Goal: Task Accomplishment & Management: Manage account settings

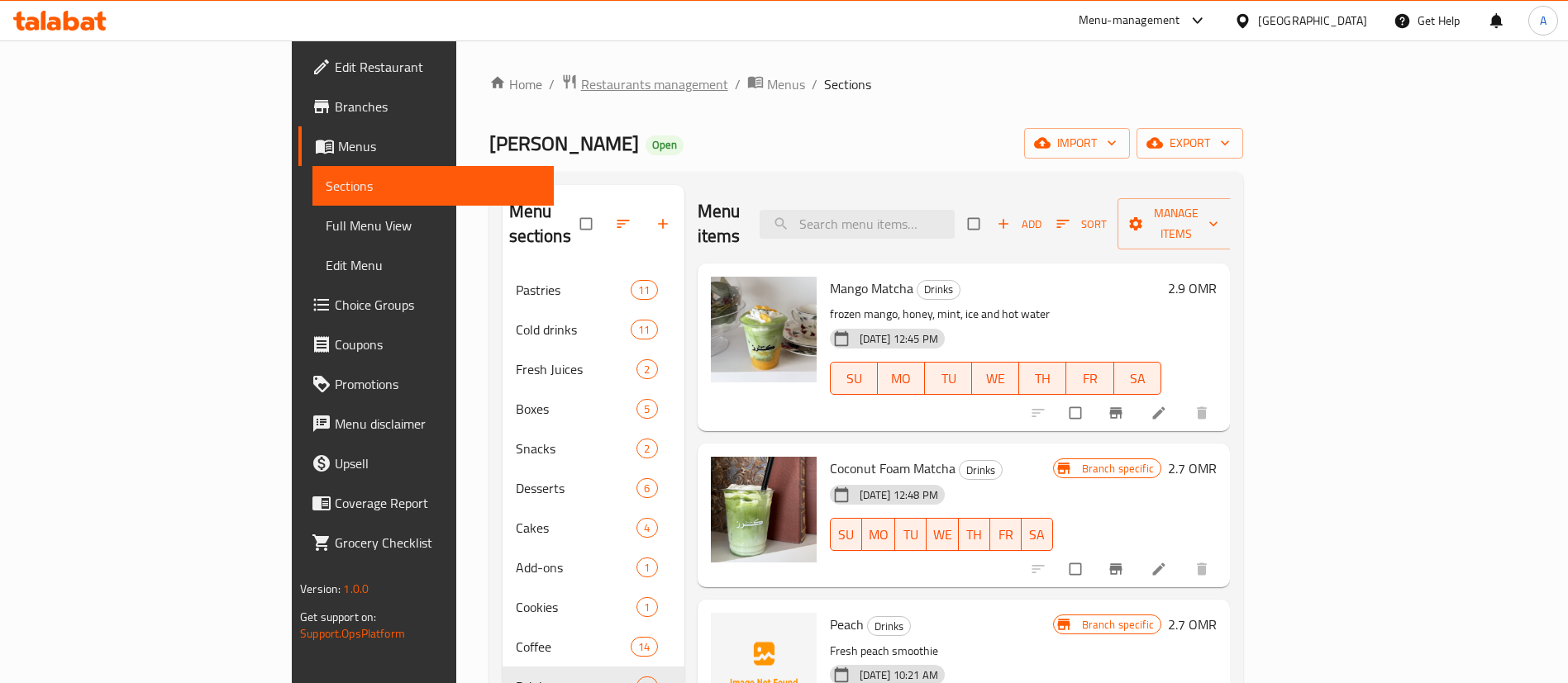
click at [581, 94] on span "Restaurants management" at bounding box center [654, 85] width 147 height 20
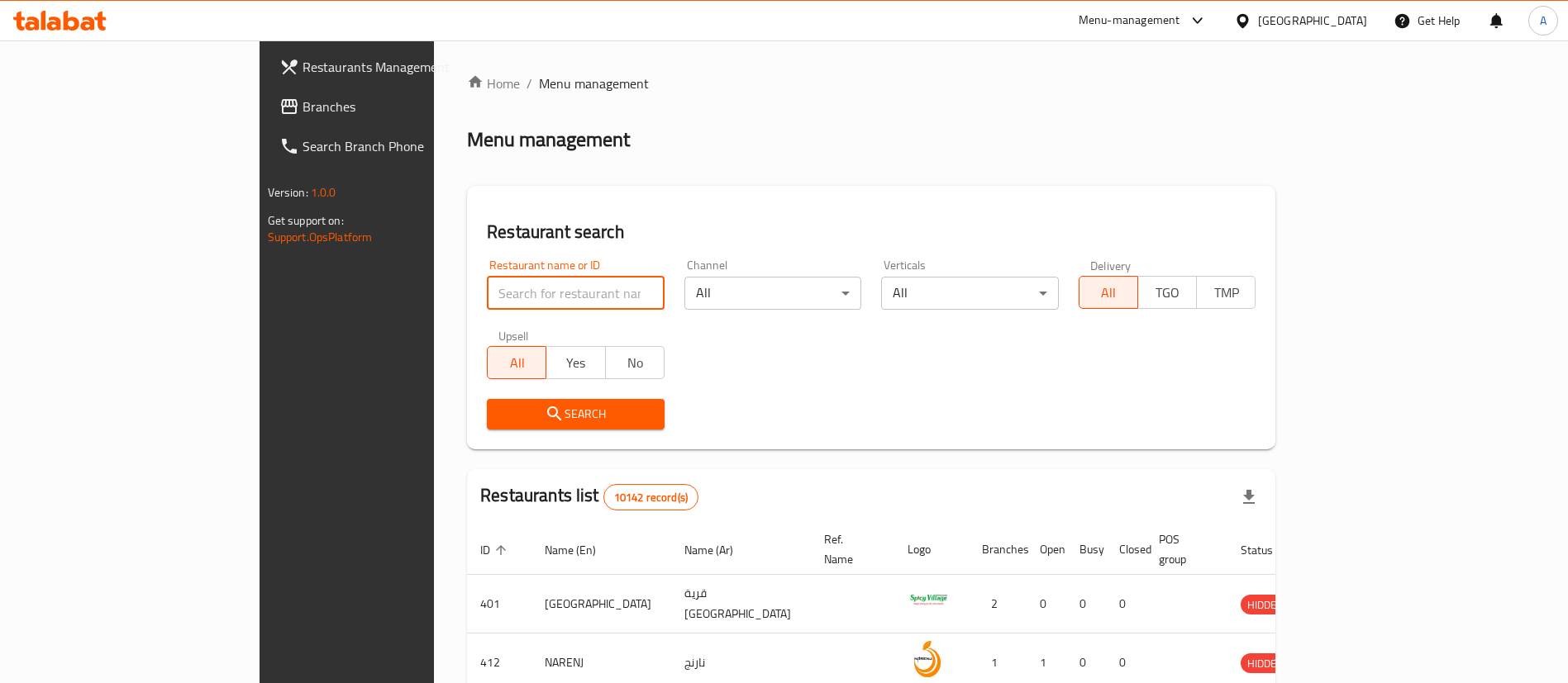
paste input "برجر لحم محشي جبن موزريلا+بطاطا +شاورما دجاج صغيرعالفحم+مشروب"
click at [487, 298] on input "برجر لحم محشي جبن موزريلا+بطاطا +شاورما دجاج صغيرعالفحم+مشروب" at bounding box center [576, 292] width 178 height 33
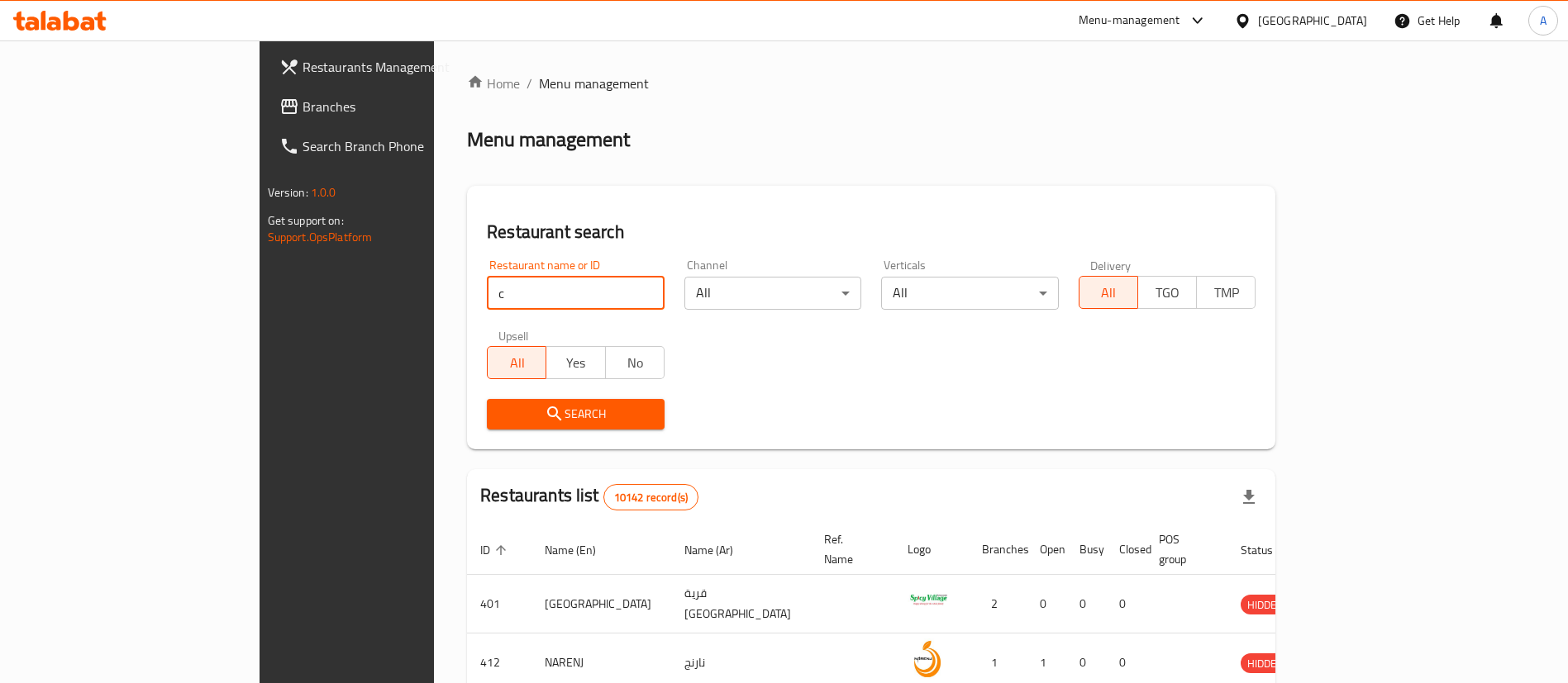
scroll to position [0, 0]
type input "cabba"
click button "Search" at bounding box center [576, 414] width 178 height 30
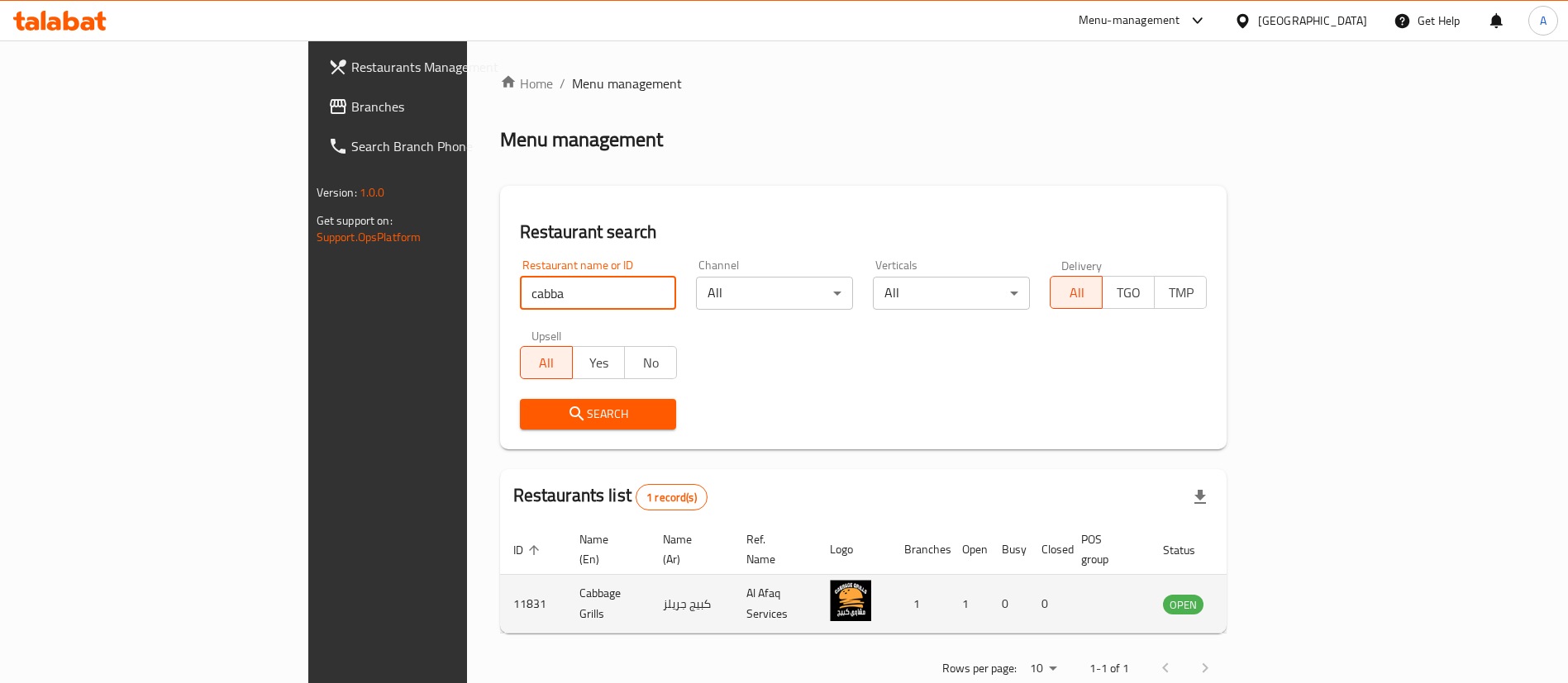
click at [1269, 598] on icon "enhanced table" at bounding box center [1260, 605] width 18 height 14
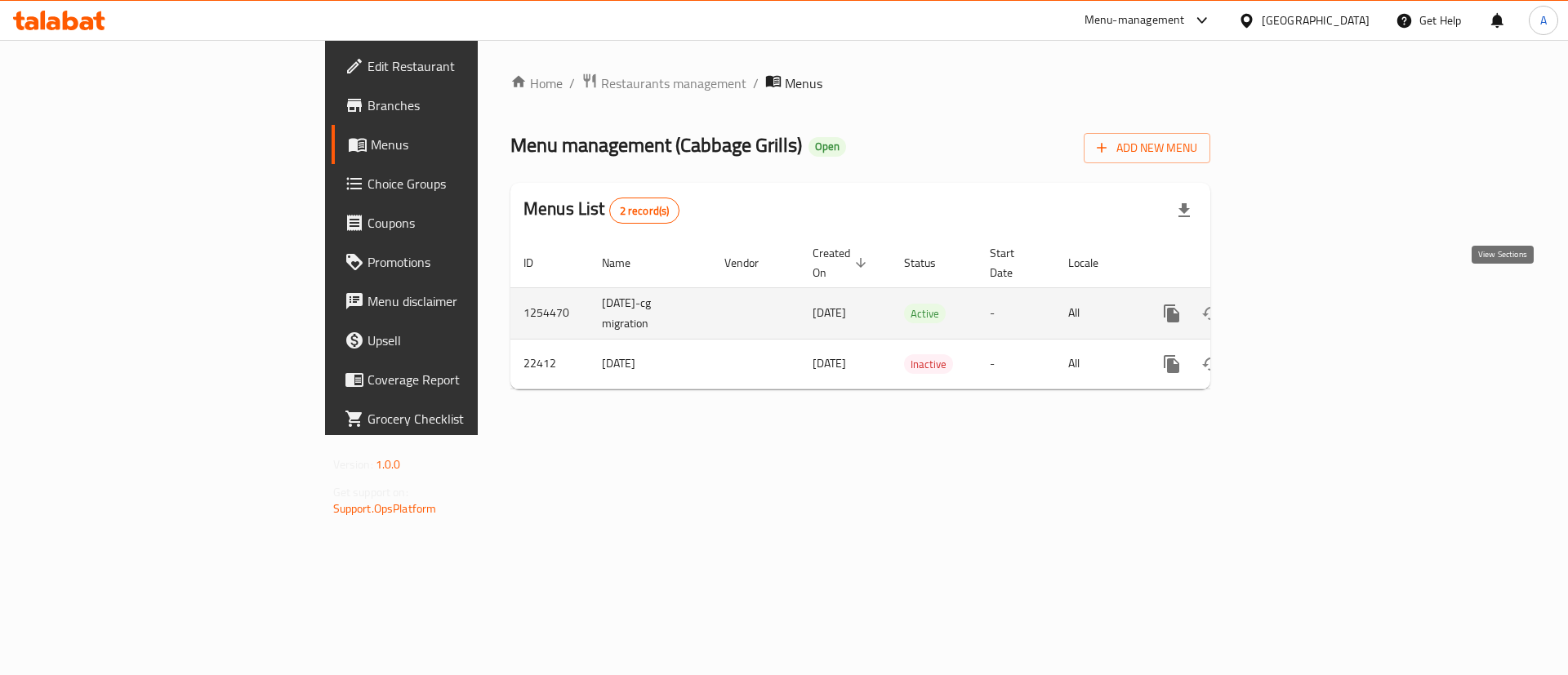
click at [1309, 305] on link "enhanced table" at bounding box center [1289, 313] width 39 height 39
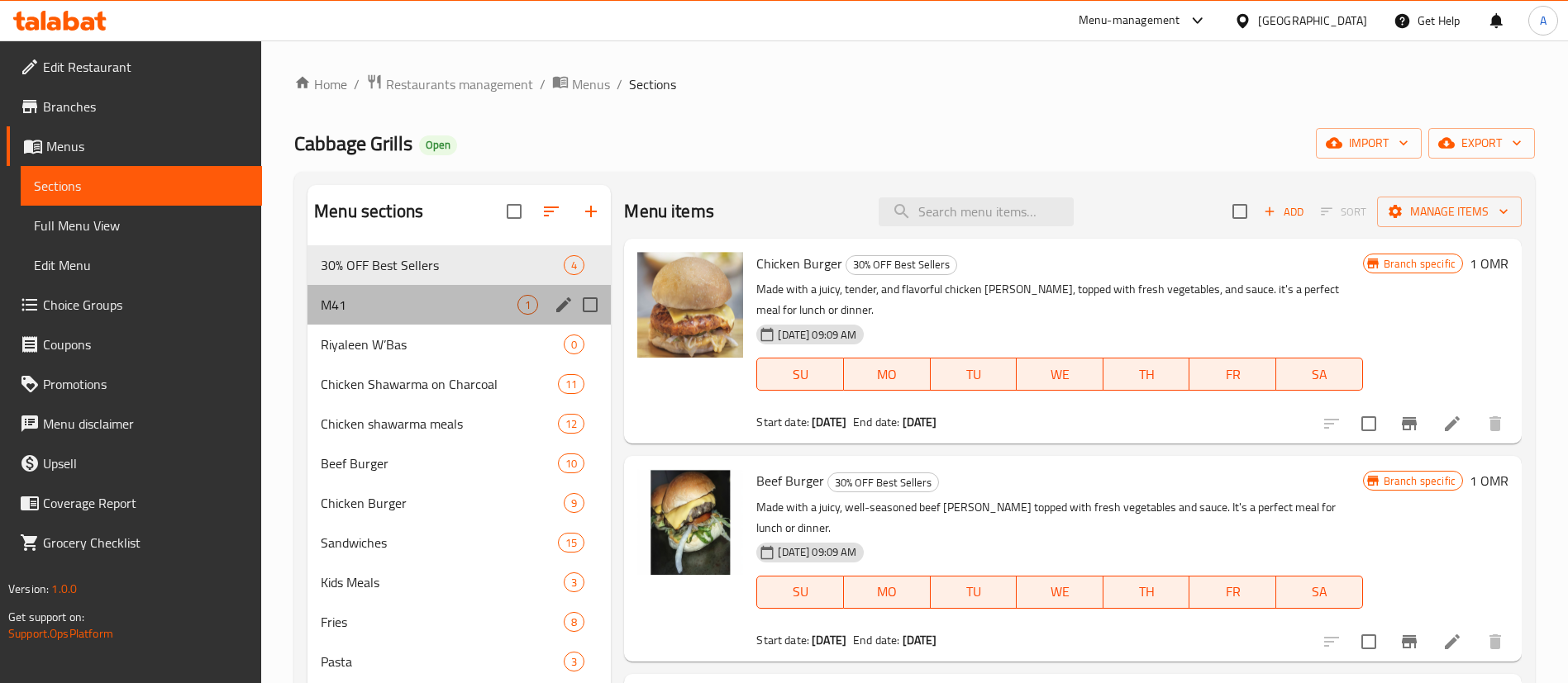
click at [402, 320] on div "M41 1" at bounding box center [459, 304] width 304 height 39
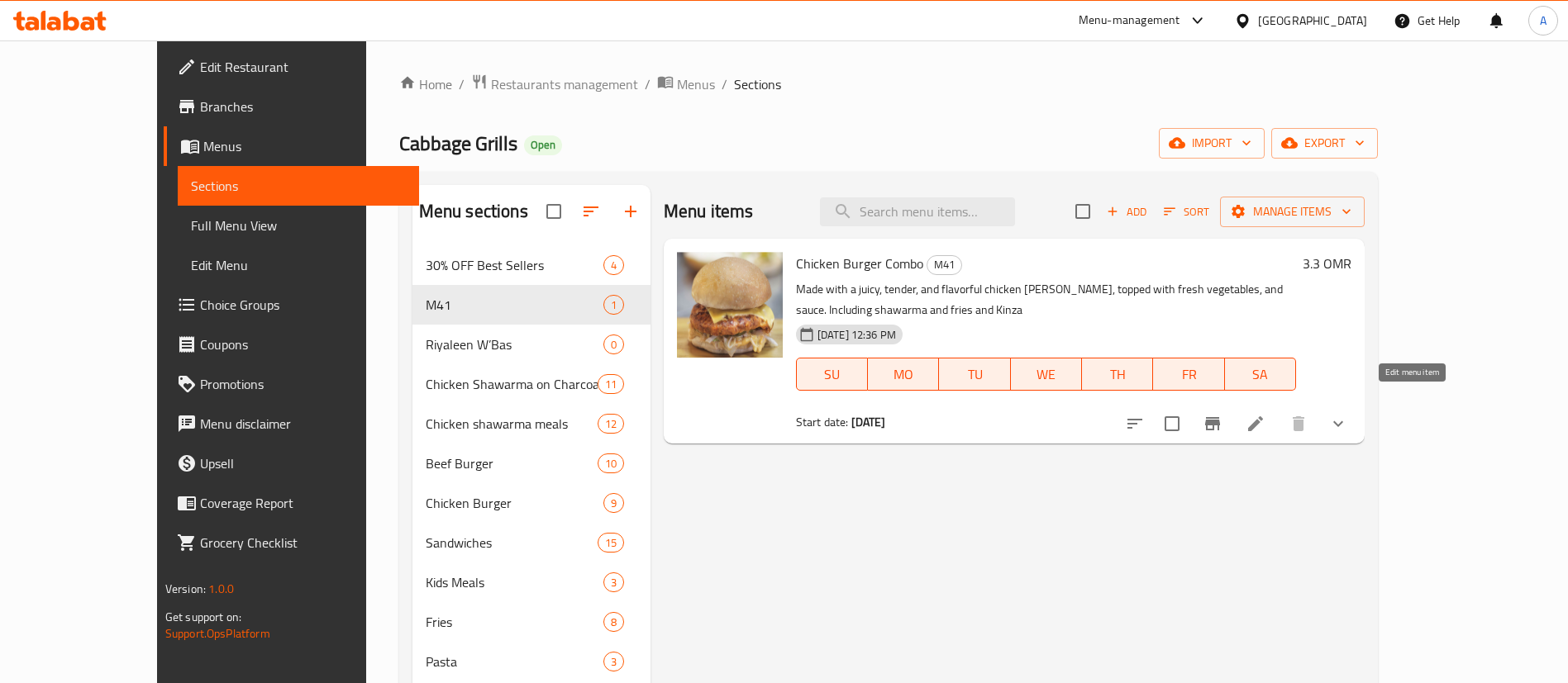
click at [1263, 417] on icon at bounding box center [1256, 424] width 15 height 15
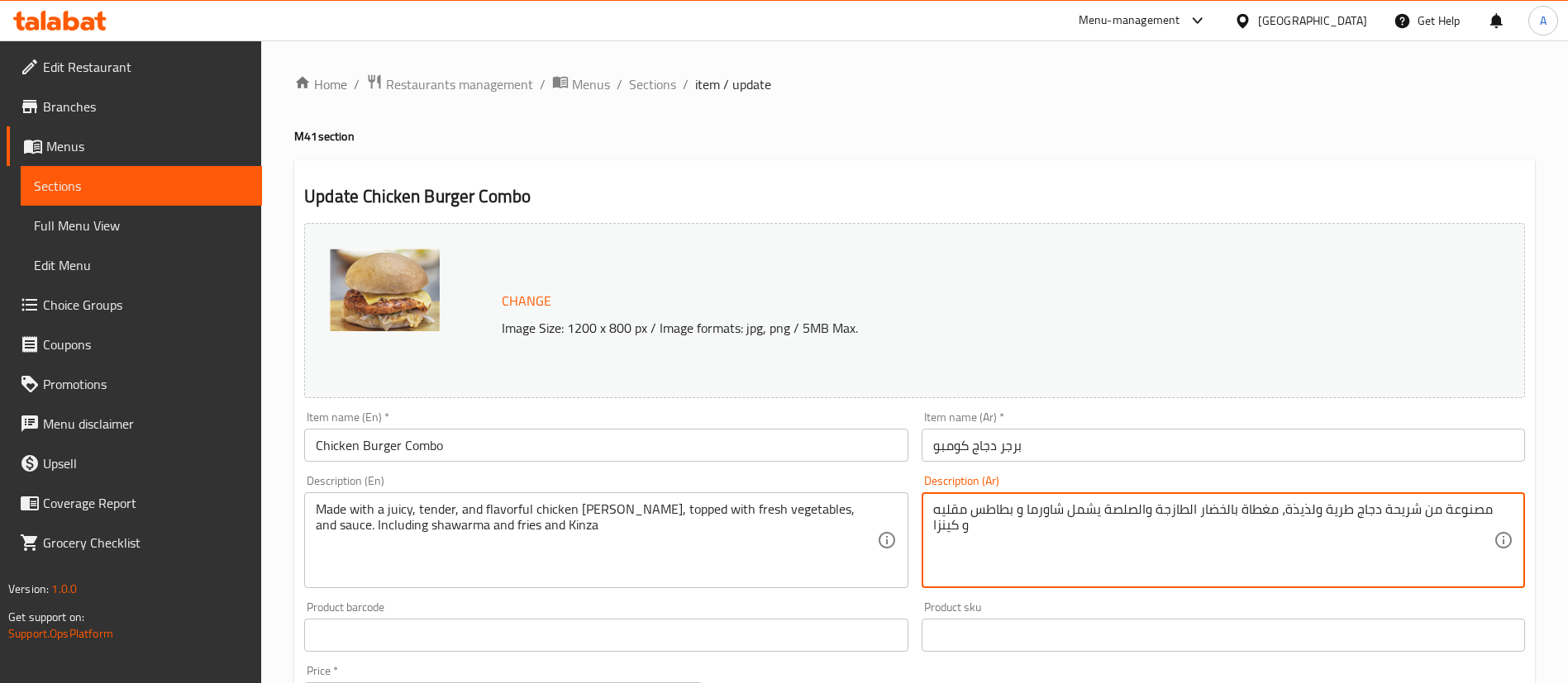
drag, startPoint x: 1112, startPoint y: 551, endPoint x: 894, endPoint y: 488, distance: 226.9
click at [1013, 524] on textarea "مصنوعة من شريحة دجاج طرية ولذيذة، مغطاة بالخضار الطازجة والصلصة يشمل شاورما و ب…" at bounding box center [1213, 541] width 560 height 79
click at [1015, 524] on textarea "مصنوعة من شريحة دجاج طرية ولذيذة، مغطاة بالخضار الطازجة والصلصة يشمل شاورما و ب…" at bounding box center [1213, 541] width 560 height 79
paste textarea "برجر لحم محشي جبن موزريلا+بطاطا +شاورما دجاج صغيرعالفحم+مشروب"
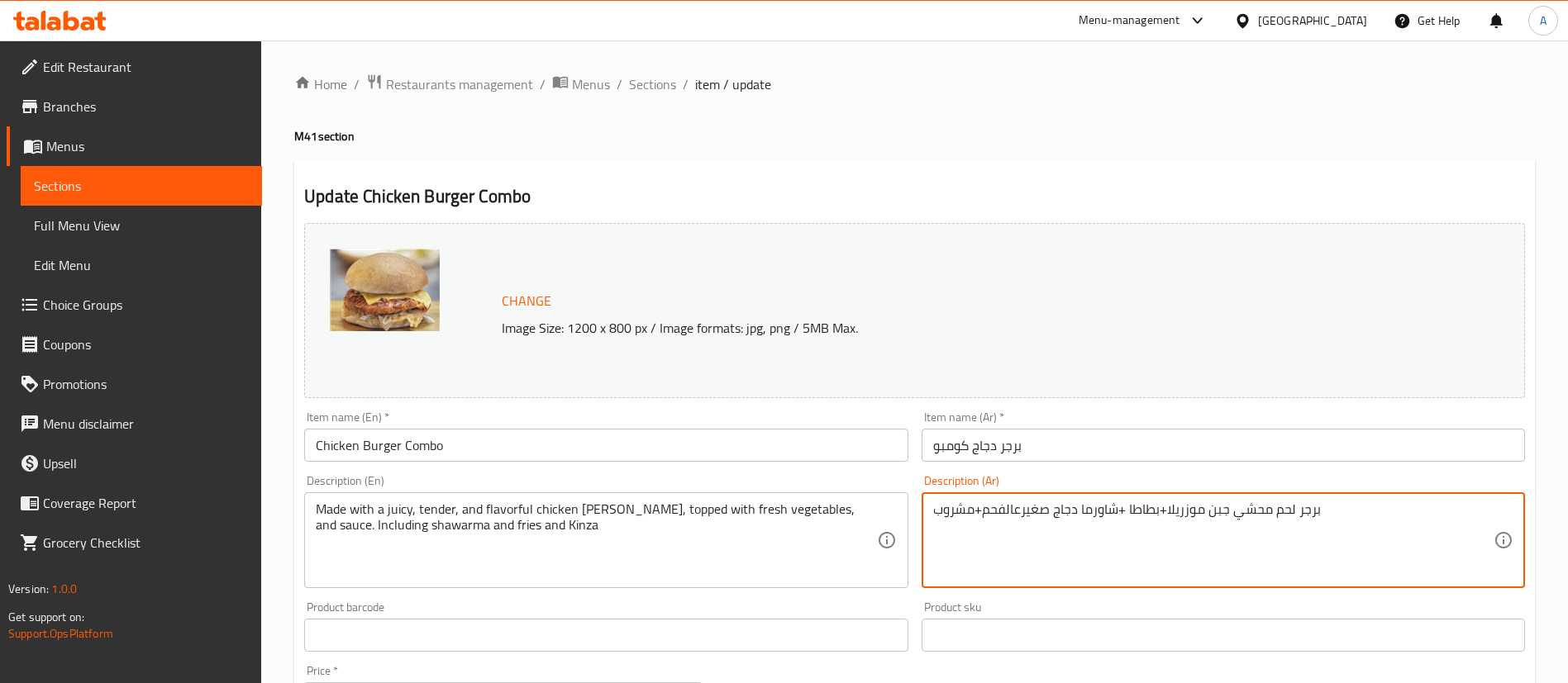
type textarea "برجر لحم محشي جبن موزريلا+بطاطا +شاورما دجاج صغيرعالفحم+مشروب"
click at [482, 447] on input "Chicken Burger Combo" at bounding box center [606, 445] width 604 height 33
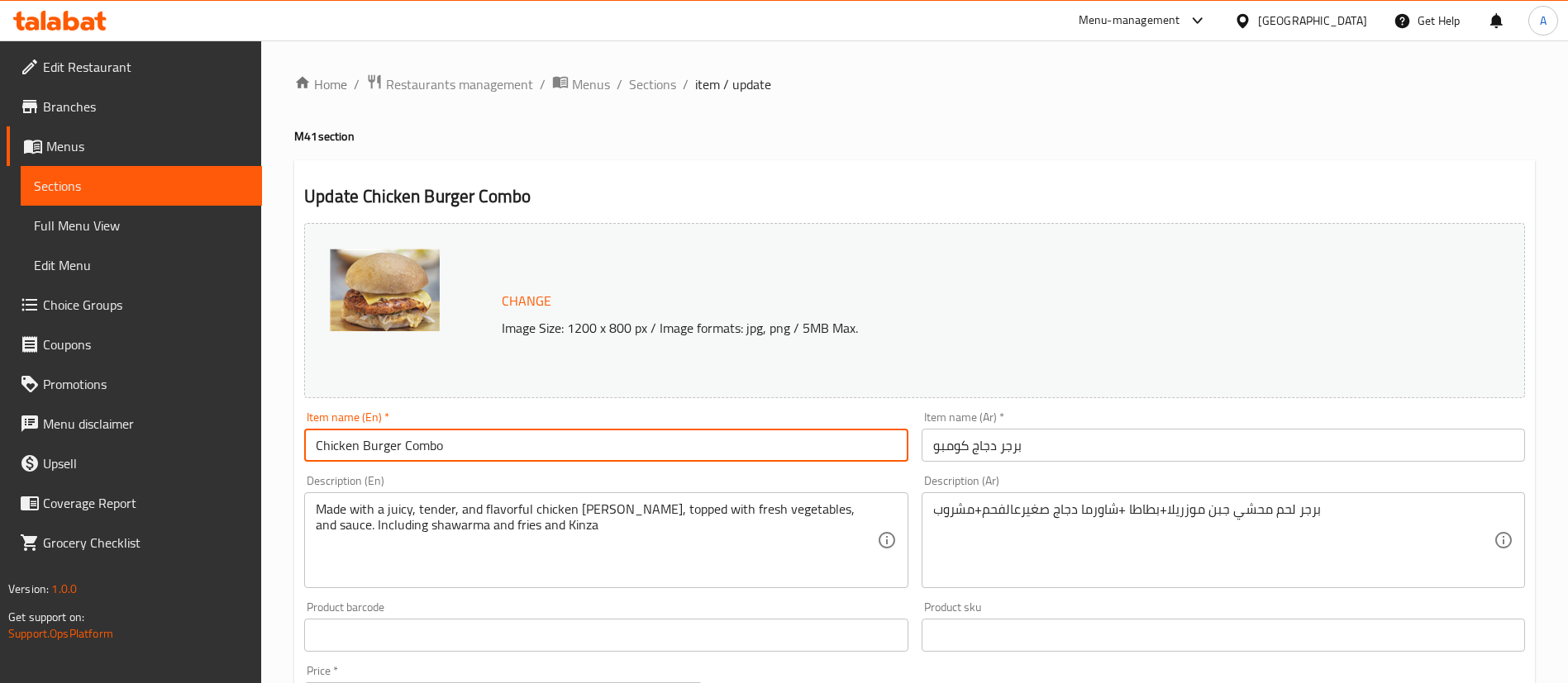
click at [323, 447] on input "Chicken Burger Combo" at bounding box center [606, 445] width 604 height 33
type input "Meat Burger Combo"
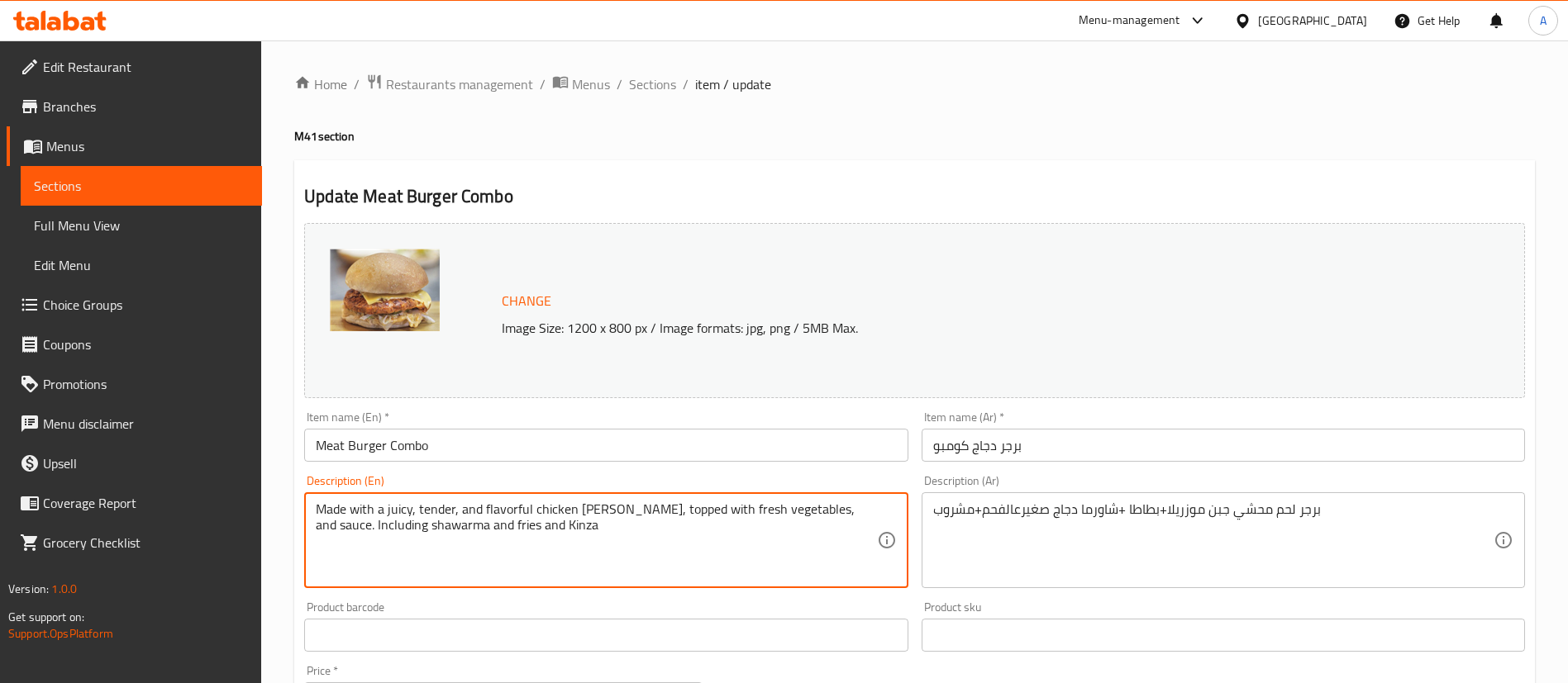
drag, startPoint x: 779, startPoint y: 536, endPoint x: 228, endPoint y: 437, distance: 559.8
type textarea "Meat Burger Filled with Mozzarella cheese"
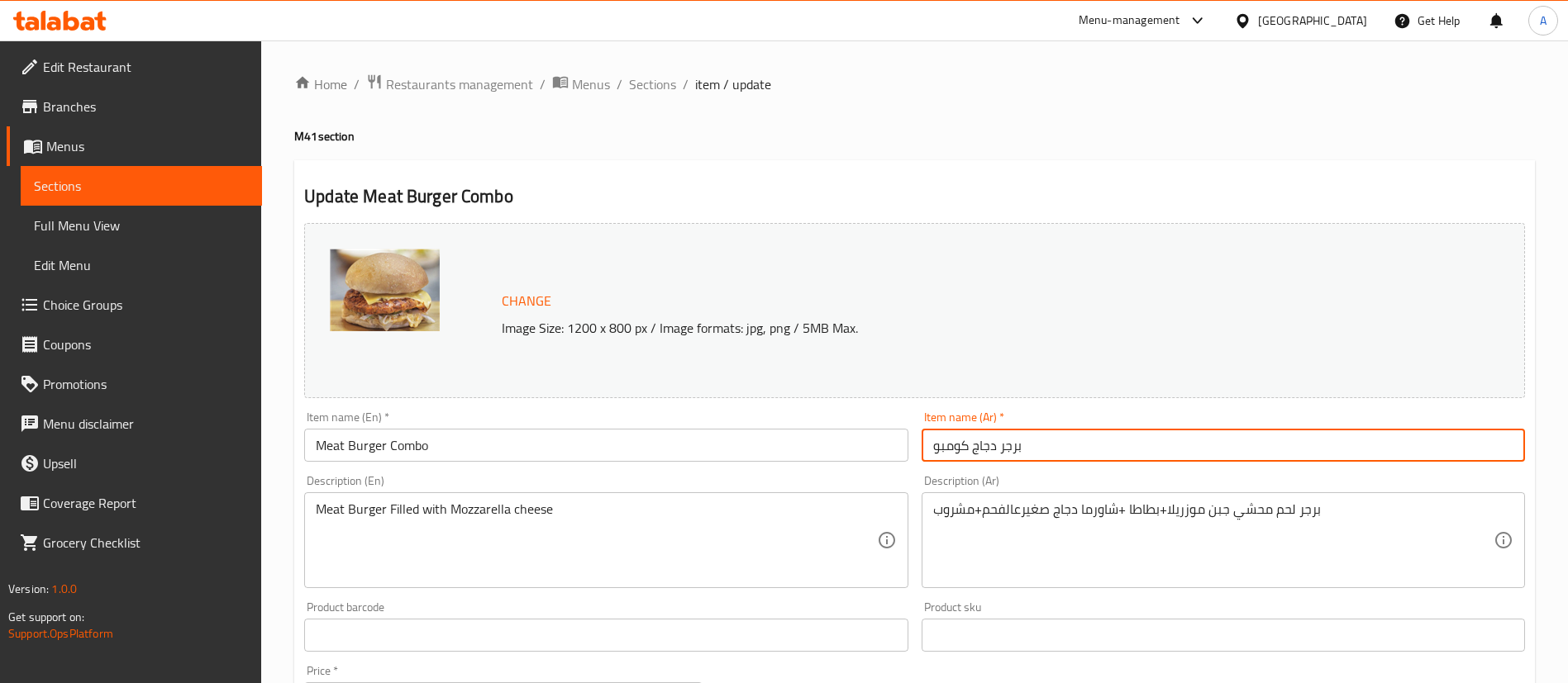
click at [986, 447] on input "برجر دجاج كومبو" at bounding box center [1223, 445] width 604 height 33
type input "برجر لحم كومبو"
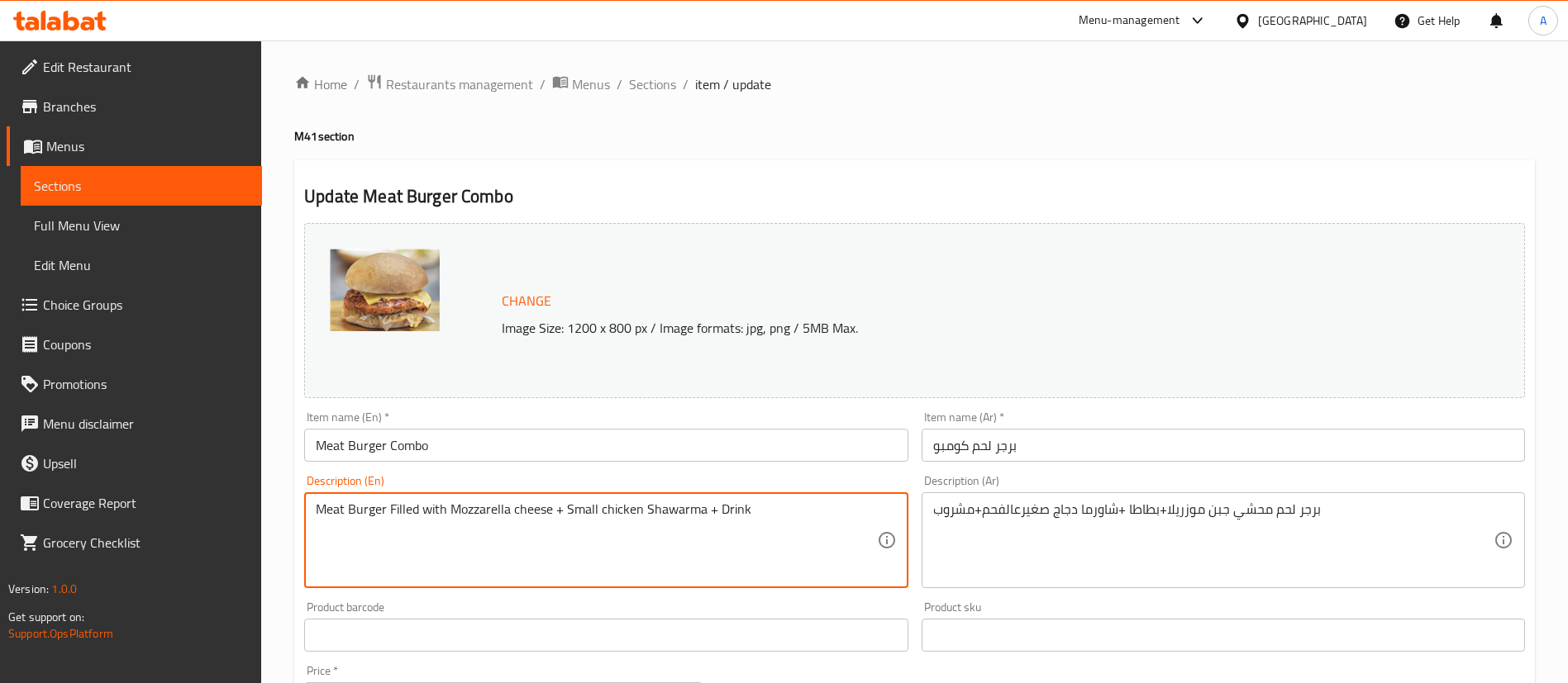
click at [710, 505] on textarea "Meat Burger Filled with Mozzarella cheese + Small chicken Shawarma + Drink" at bounding box center [596, 541] width 560 height 79
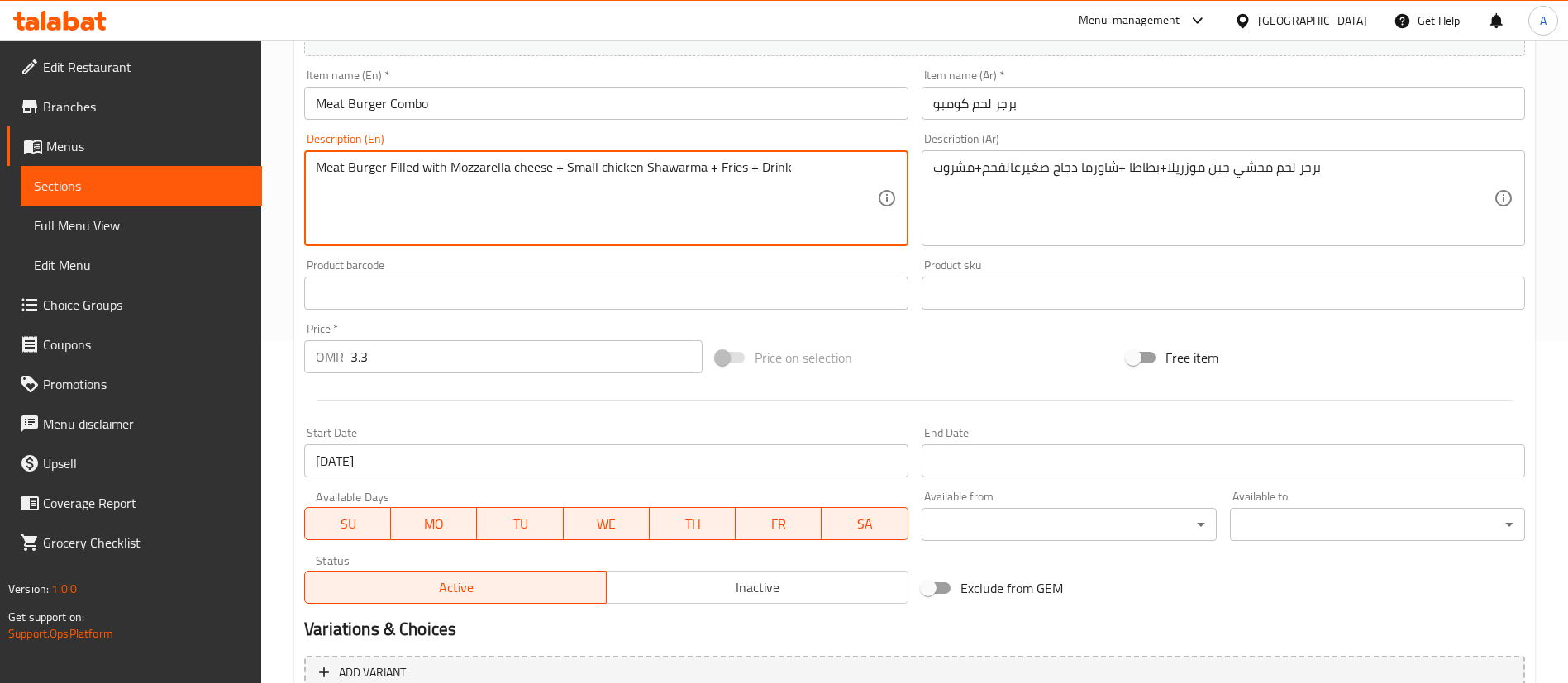
scroll to position [536, 0]
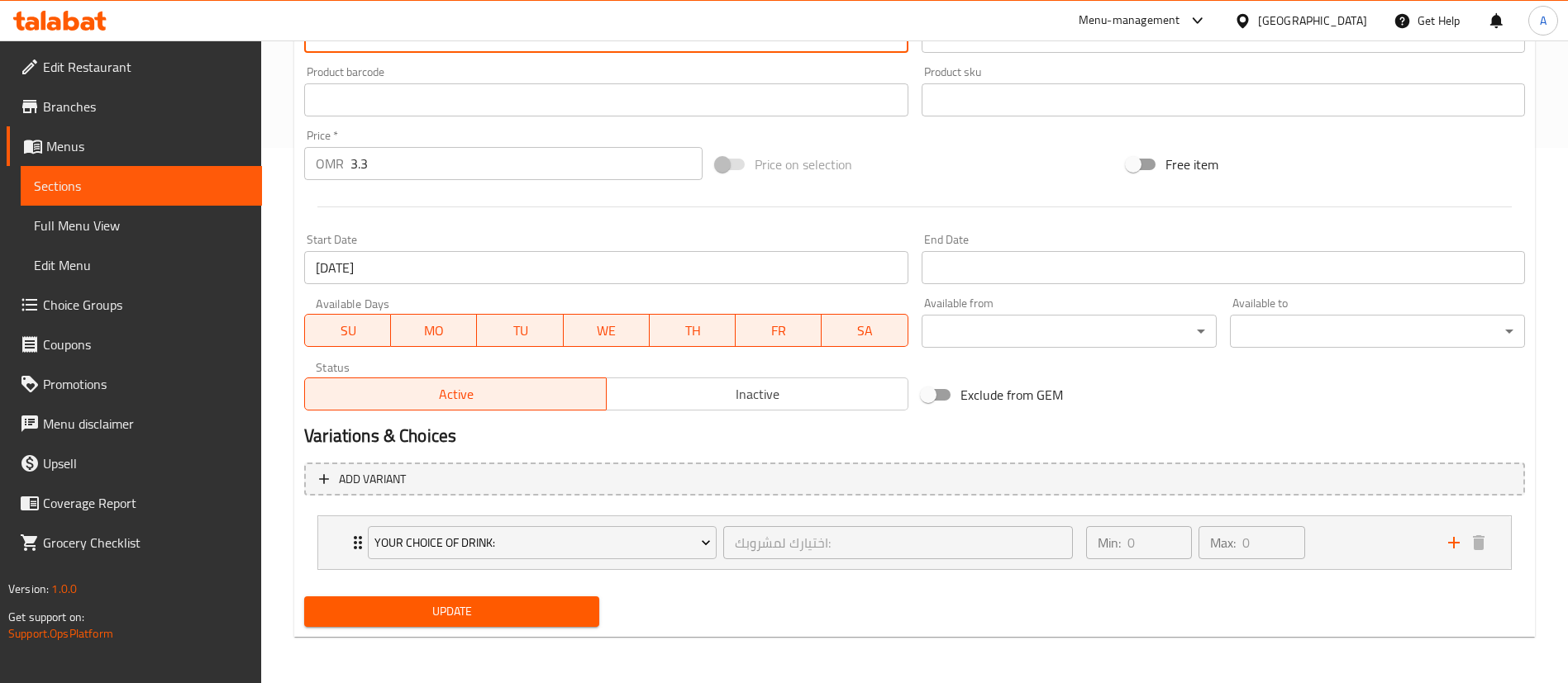
type textarea "Meat Burger Filled with Mozzarella cheese + Small chicken Shawarma + Fries + Dr…"
click at [372, 168] on input "3.3" at bounding box center [527, 163] width 352 height 33
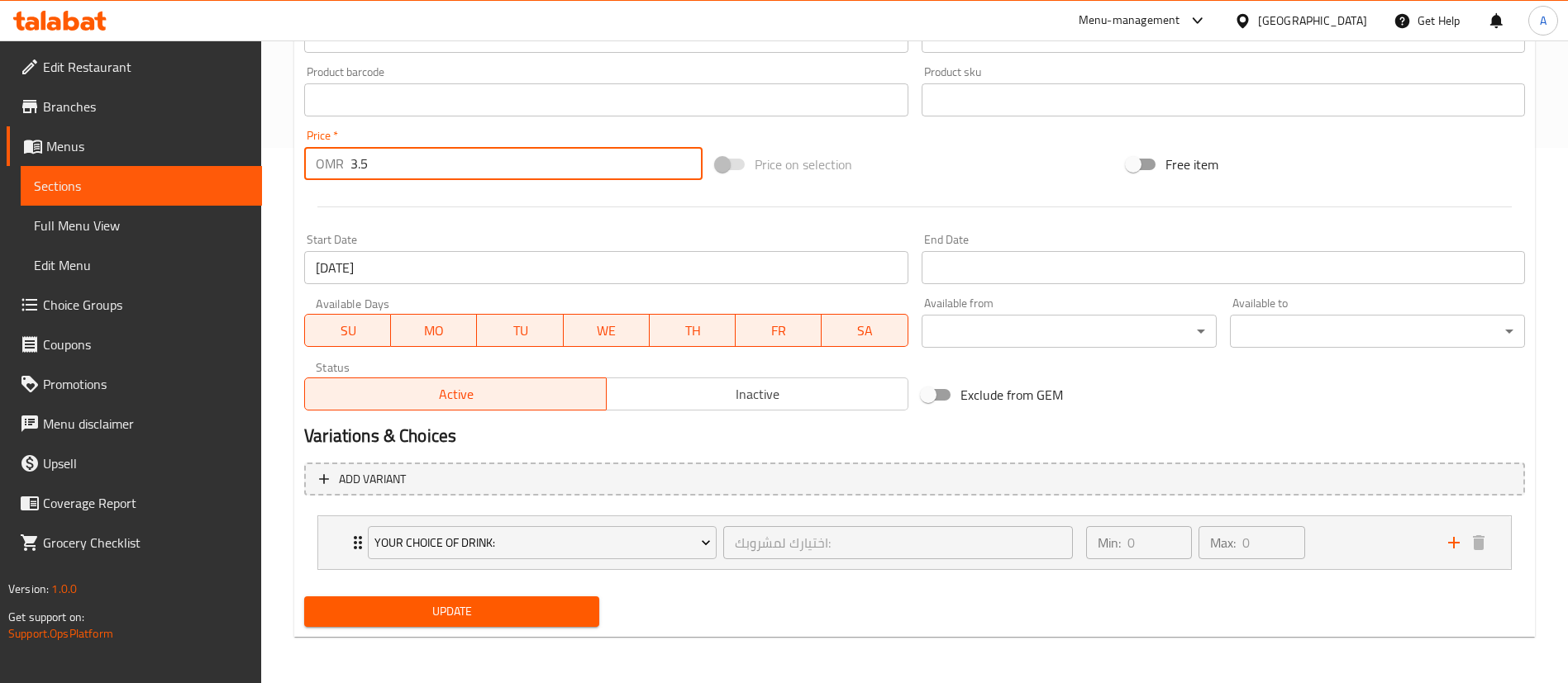
type input "3.5"
click at [522, 623] on button "Update" at bounding box center [452, 612] width 295 height 30
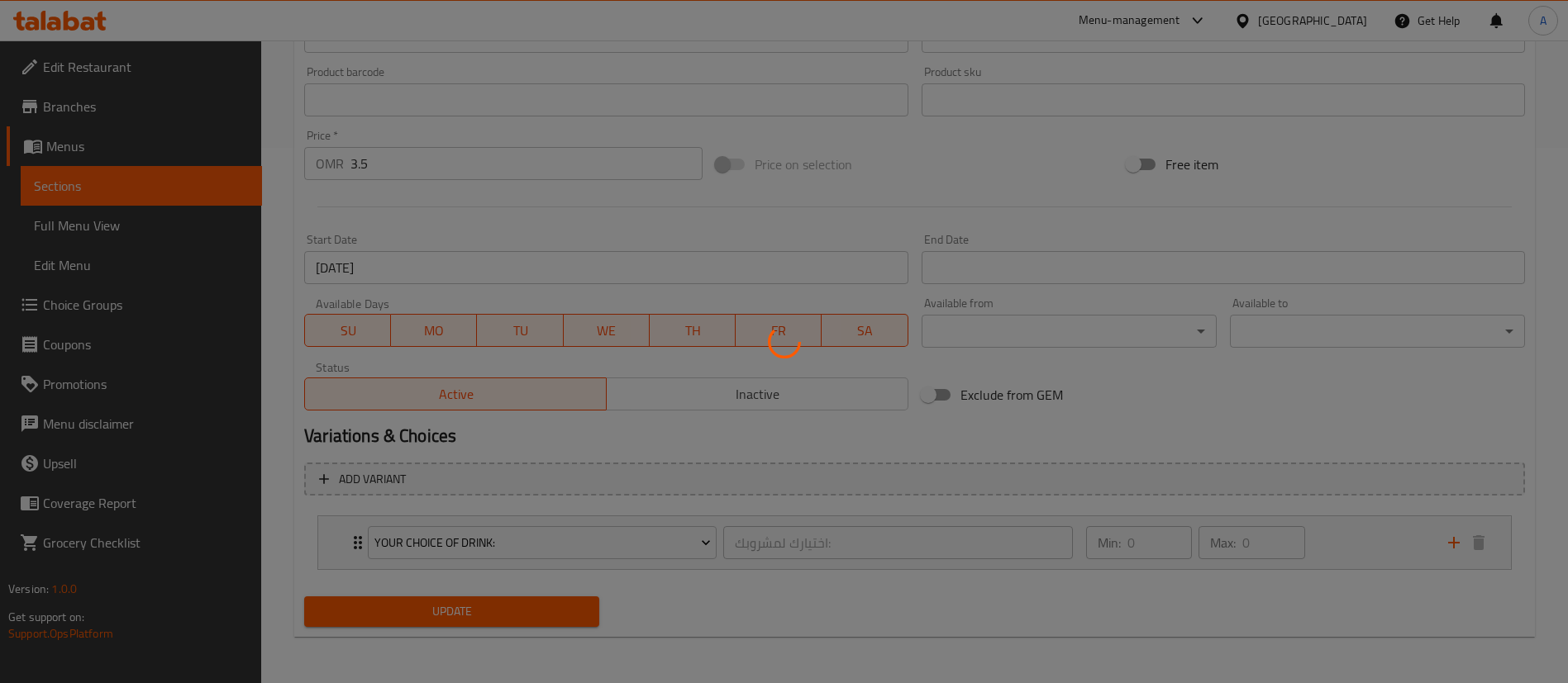
scroll to position [0, 0]
